Goal: Task Accomplishment & Management: Complete application form

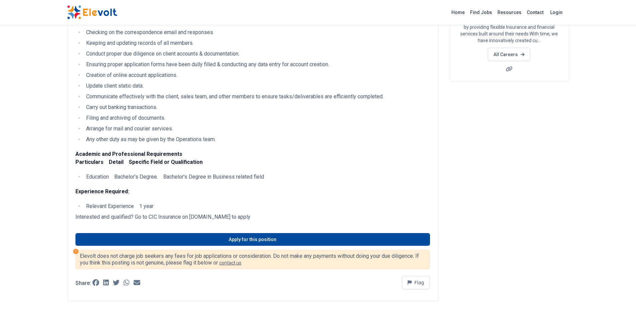
scroll to position [100, 0]
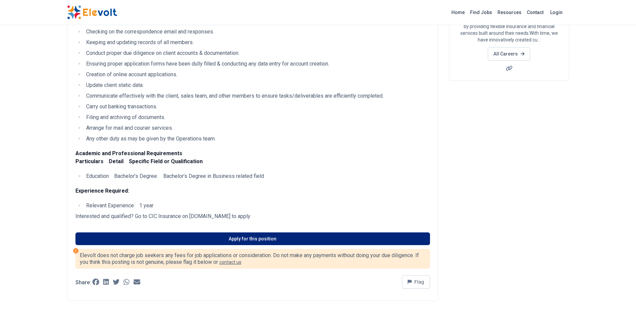
click at [227, 239] on link "Apply for this position" at bounding box center [252, 238] width 355 height 13
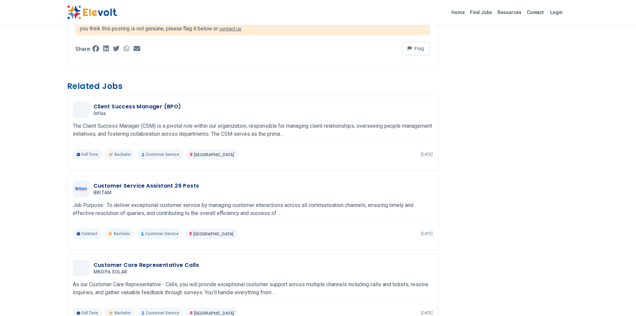
scroll to position [334, 0]
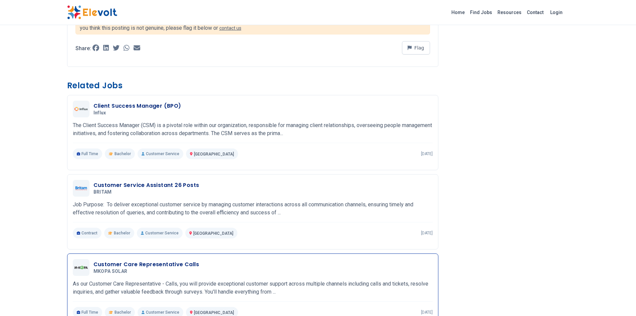
click at [134, 265] on h3 "Customer Care Representative Calls" at bounding box center [147, 264] width 106 height 8
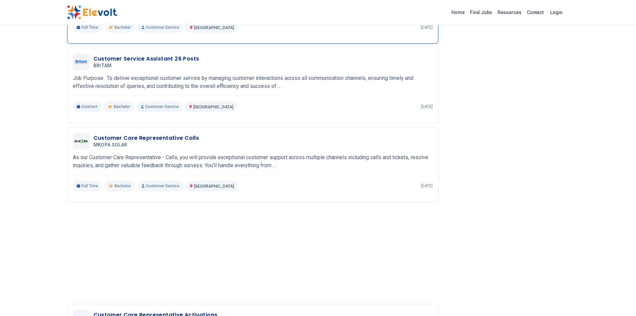
scroll to position [468, 0]
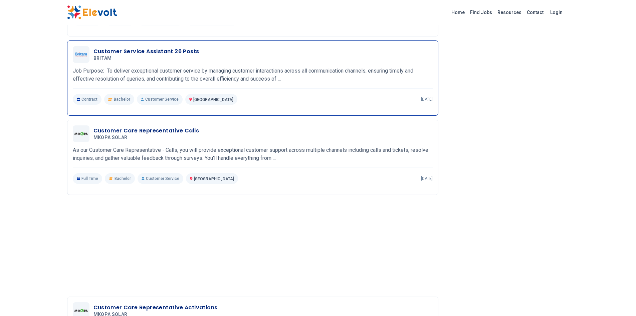
click at [167, 53] on h3 "Customer Service Assistant 26 Posts" at bounding box center [147, 51] width 106 height 8
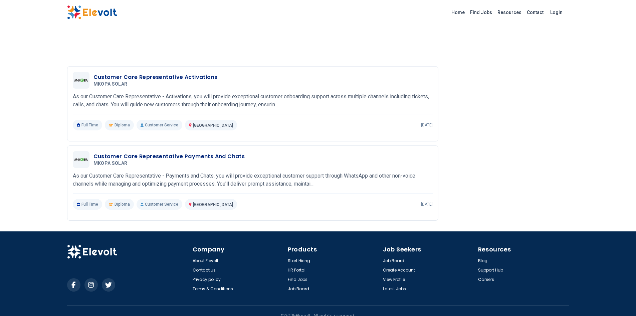
scroll to position [701, 0]
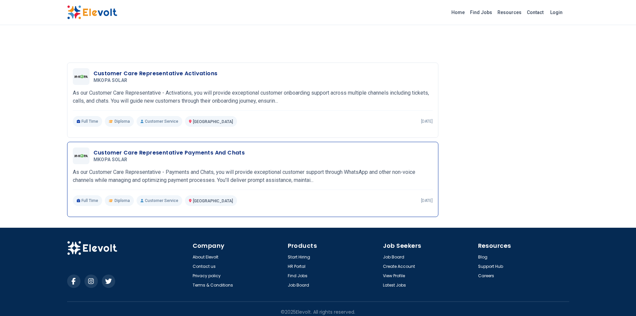
click at [163, 154] on h3 "Customer Care Representative Payments And Chats" at bounding box center [170, 153] width 152 height 8
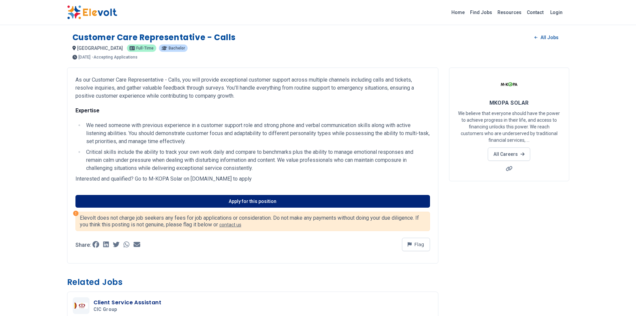
click at [170, 199] on link "Apply for this position" at bounding box center [252, 201] width 355 height 13
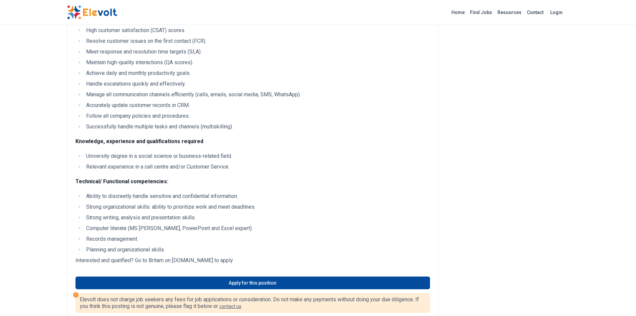
scroll to position [334, 0]
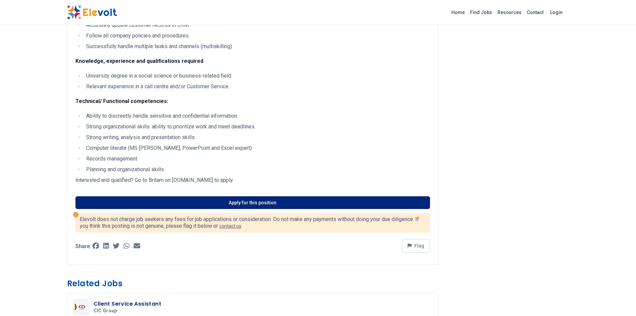
click at [171, 205] on link "Apply for this position" at bounding box center [252, 202] width 355 height 13
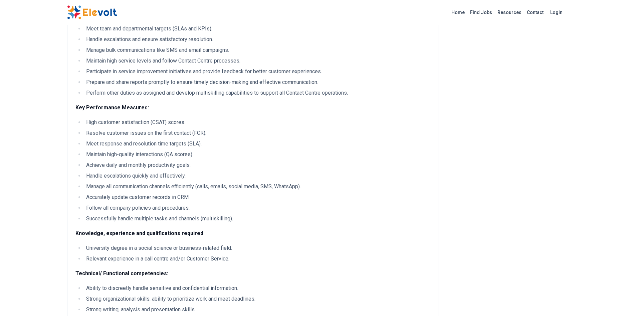
scroll to position [0, 0]
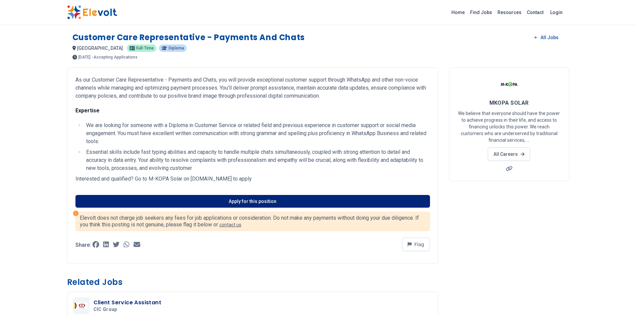
click at [184, 200] on link "Apply for this position" at bounding box center [252, 201] width 355 height 13
